Goal: Obtain resource: Obtain resource

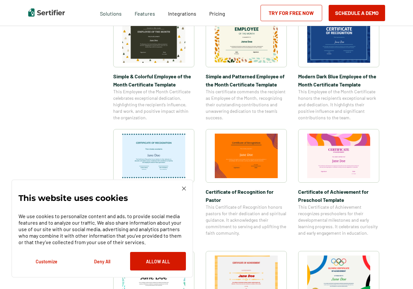
scroll to position [242, 0]
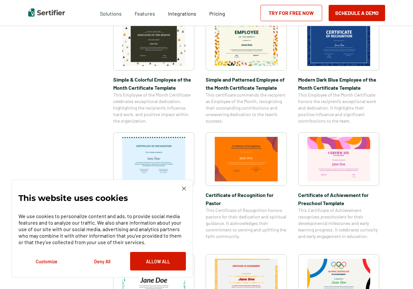
click at [184, 188] on img at bounding box center [184, 188] width 4 height 4
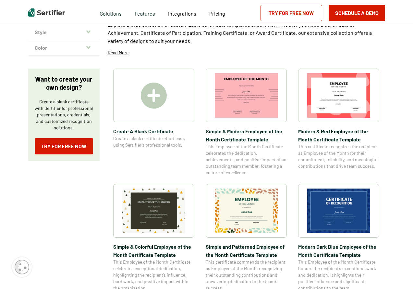
scroll to position [67, 0]
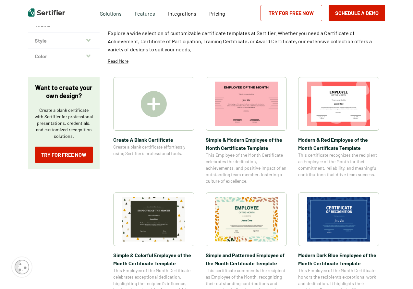
click at [328, 112] on img at bounding box center [339, 104] width 63 height 44
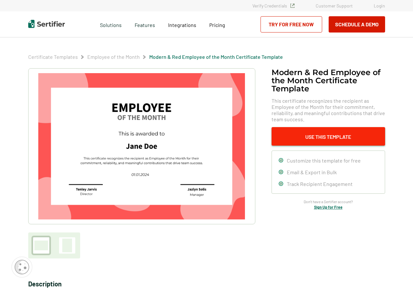
click at [317, 134] on button "Use This Template" at bounding box center [329, 136] width 114 height 19
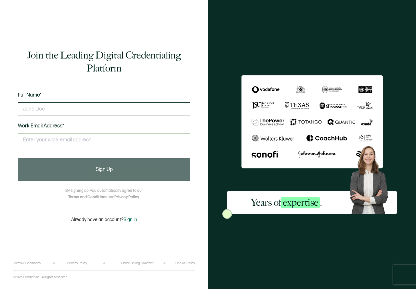
click at [38, 108] on input "text" at bounding box center [104, 108] width 172 height 13
